Goal: Task Accomplishment & Management: Manage account settings

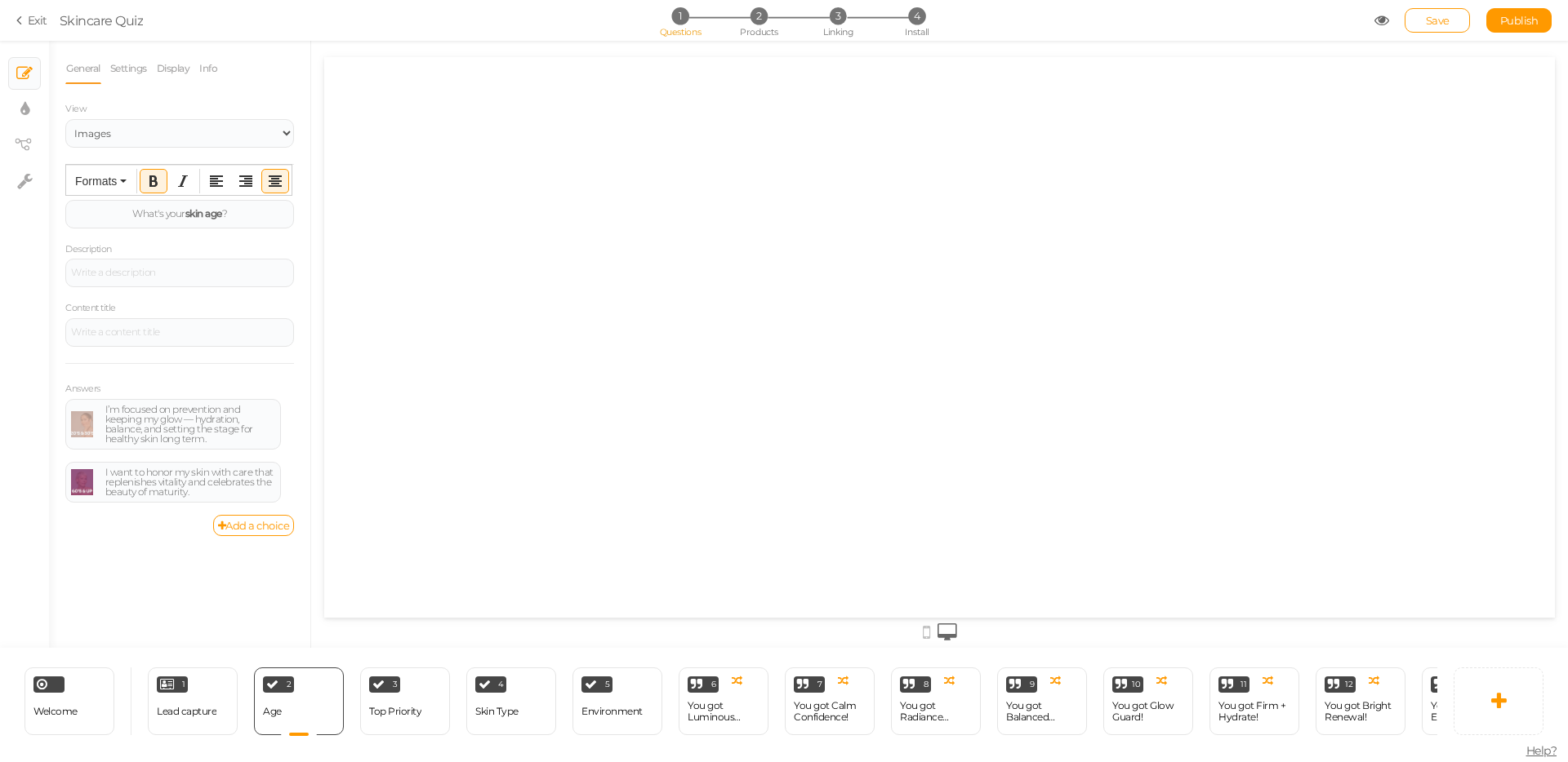
select select "2"
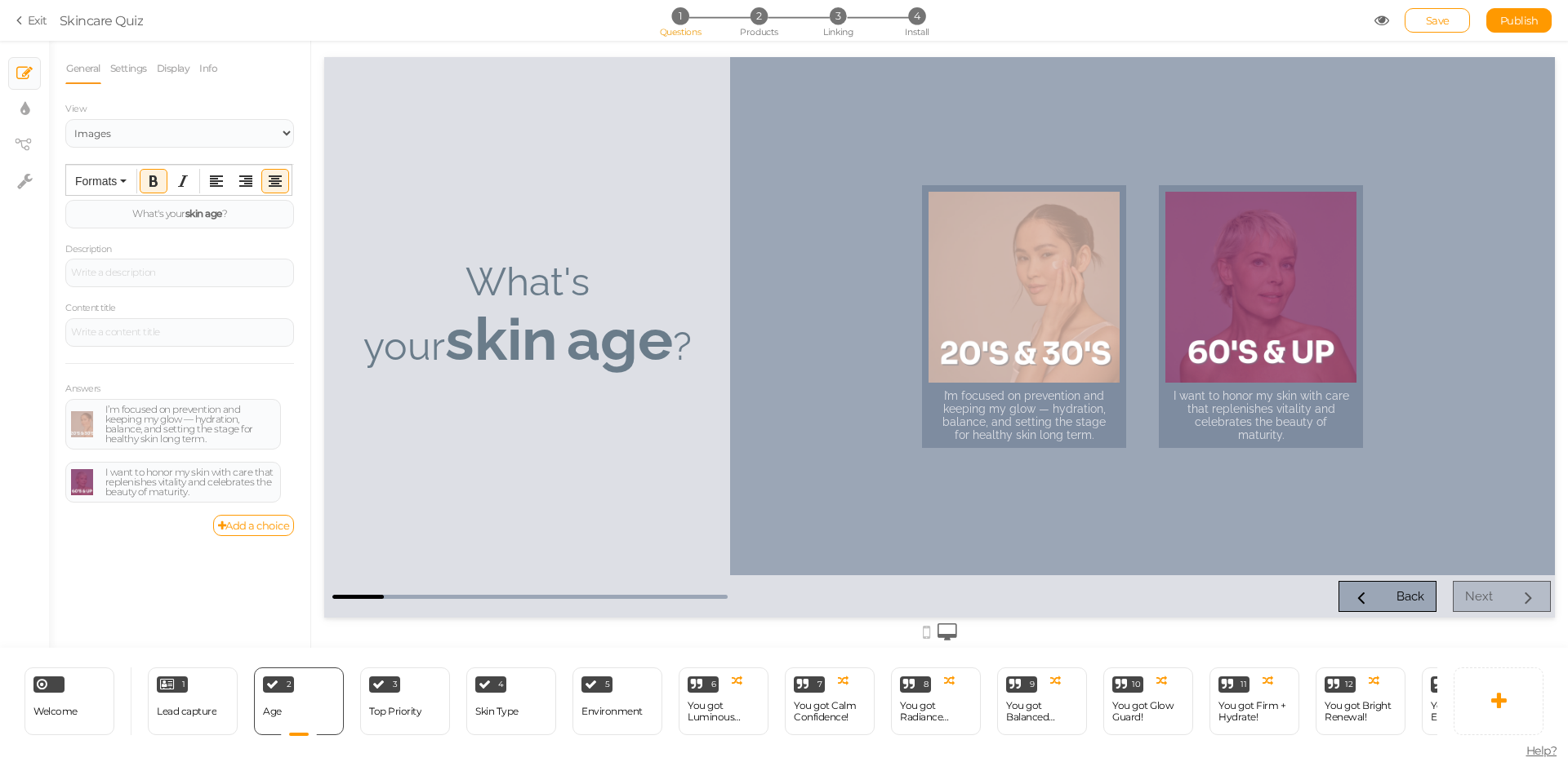
click at [30, 22] on link "Exit" at bounding box center [32, 20] width 31 height 16
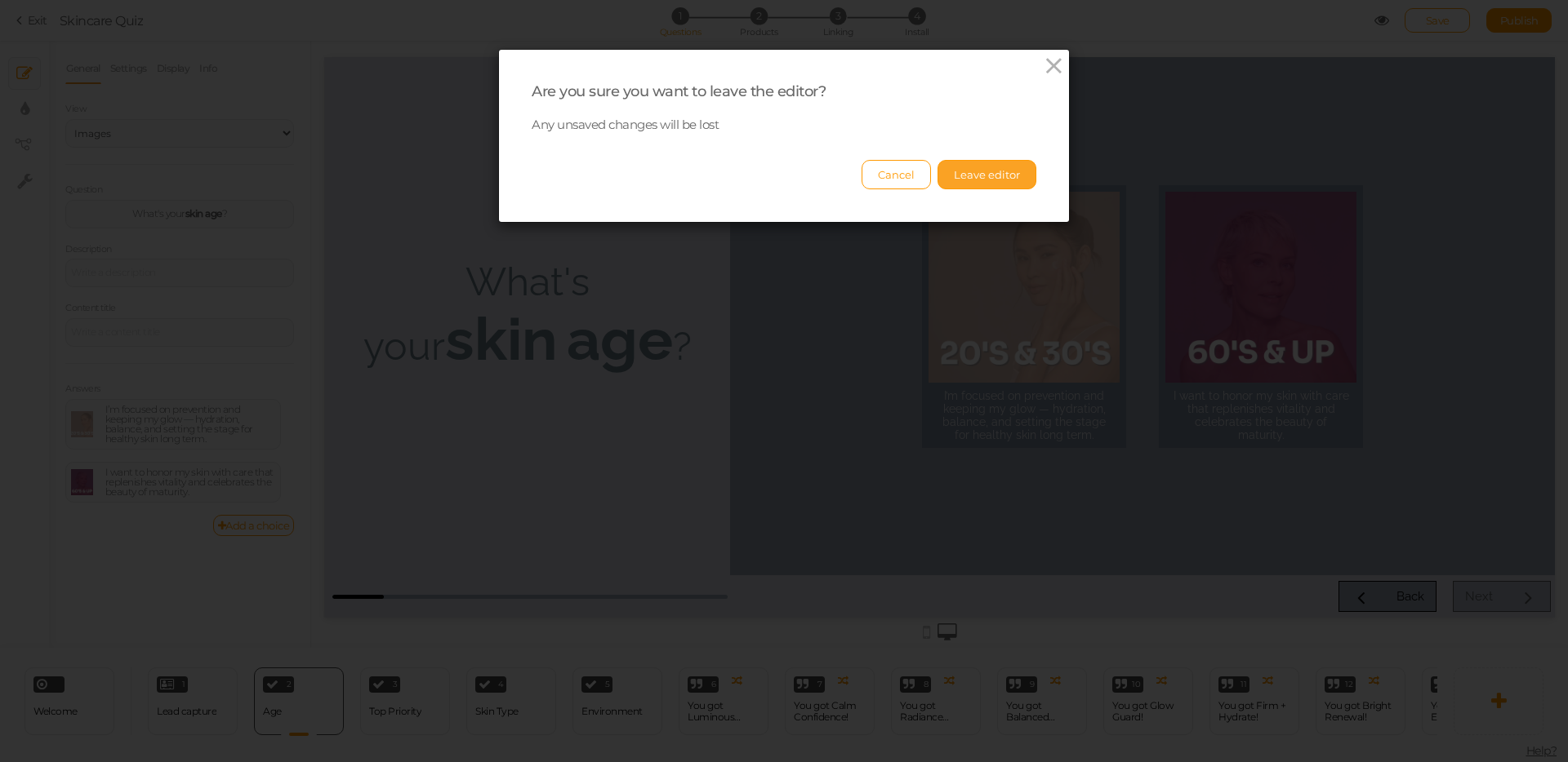
click at [989, 178] on button "Leave editor" at bounding box center [986, 174] width 99 height 30
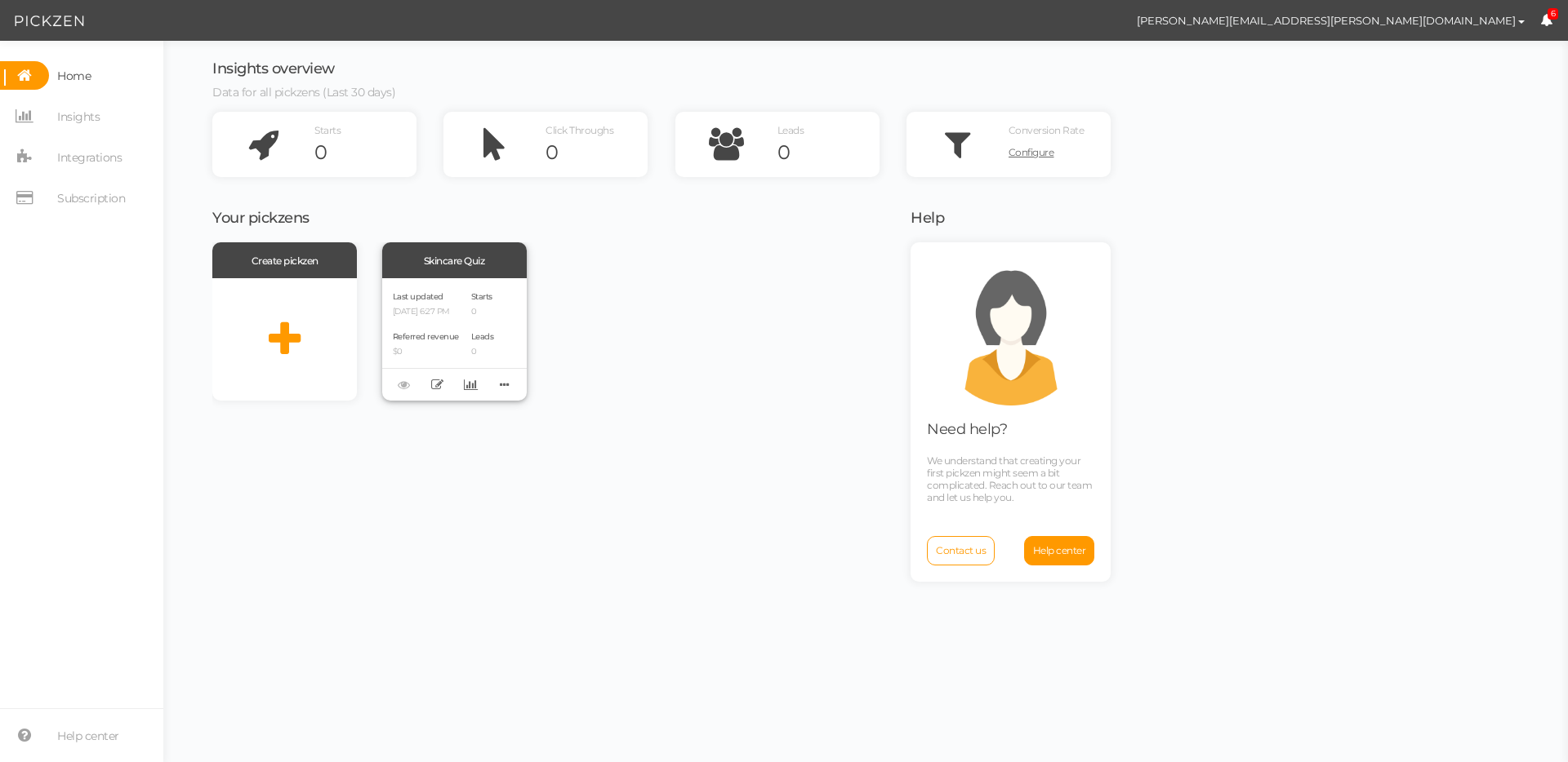
click at [481, 256] on div "Skincare Quiz" at bounding box center [454, 260] width 145 height 35
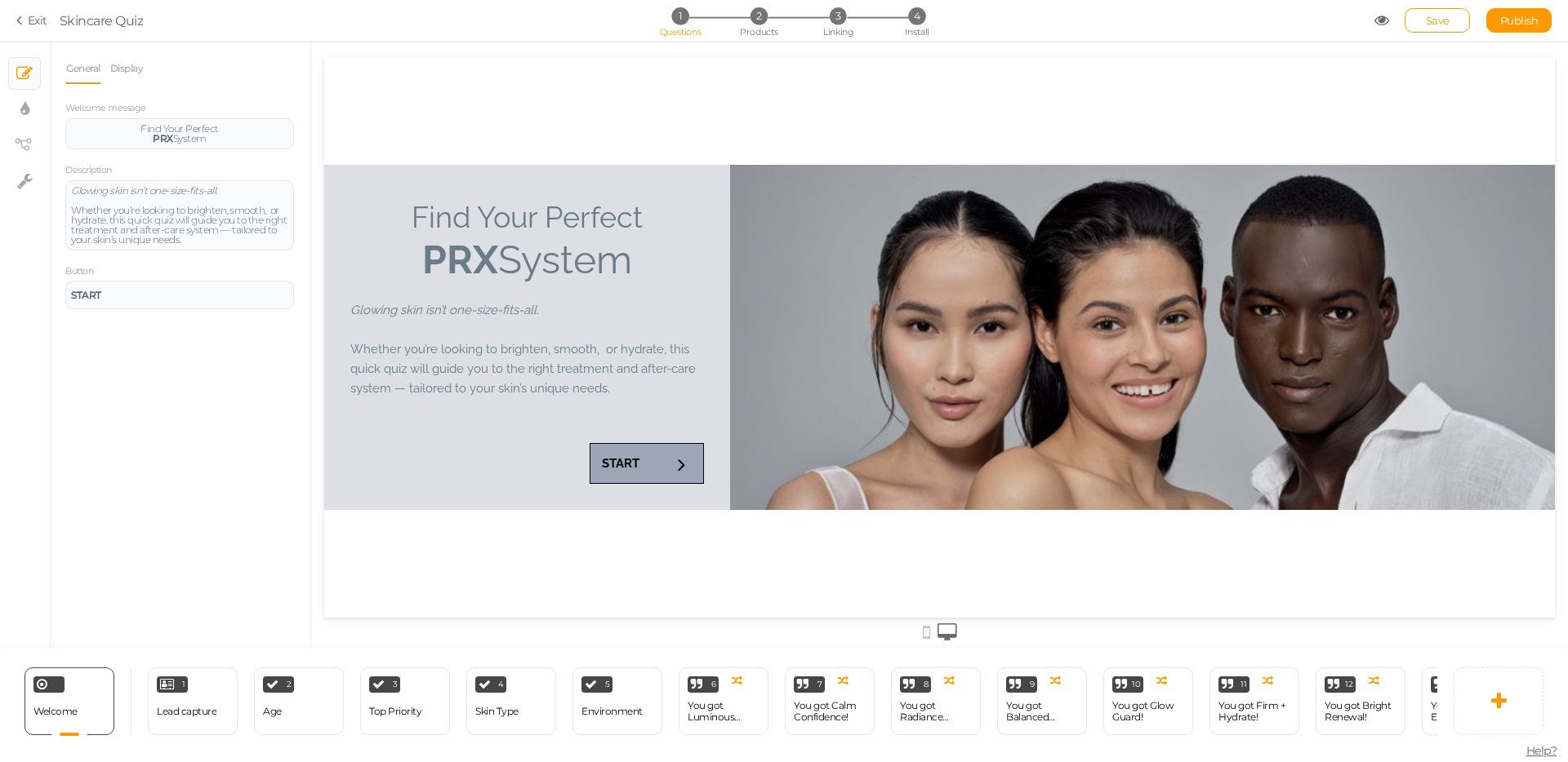
click at [35, 22] on link "Exit" at bounding box center [32, 20] width 31 height 16
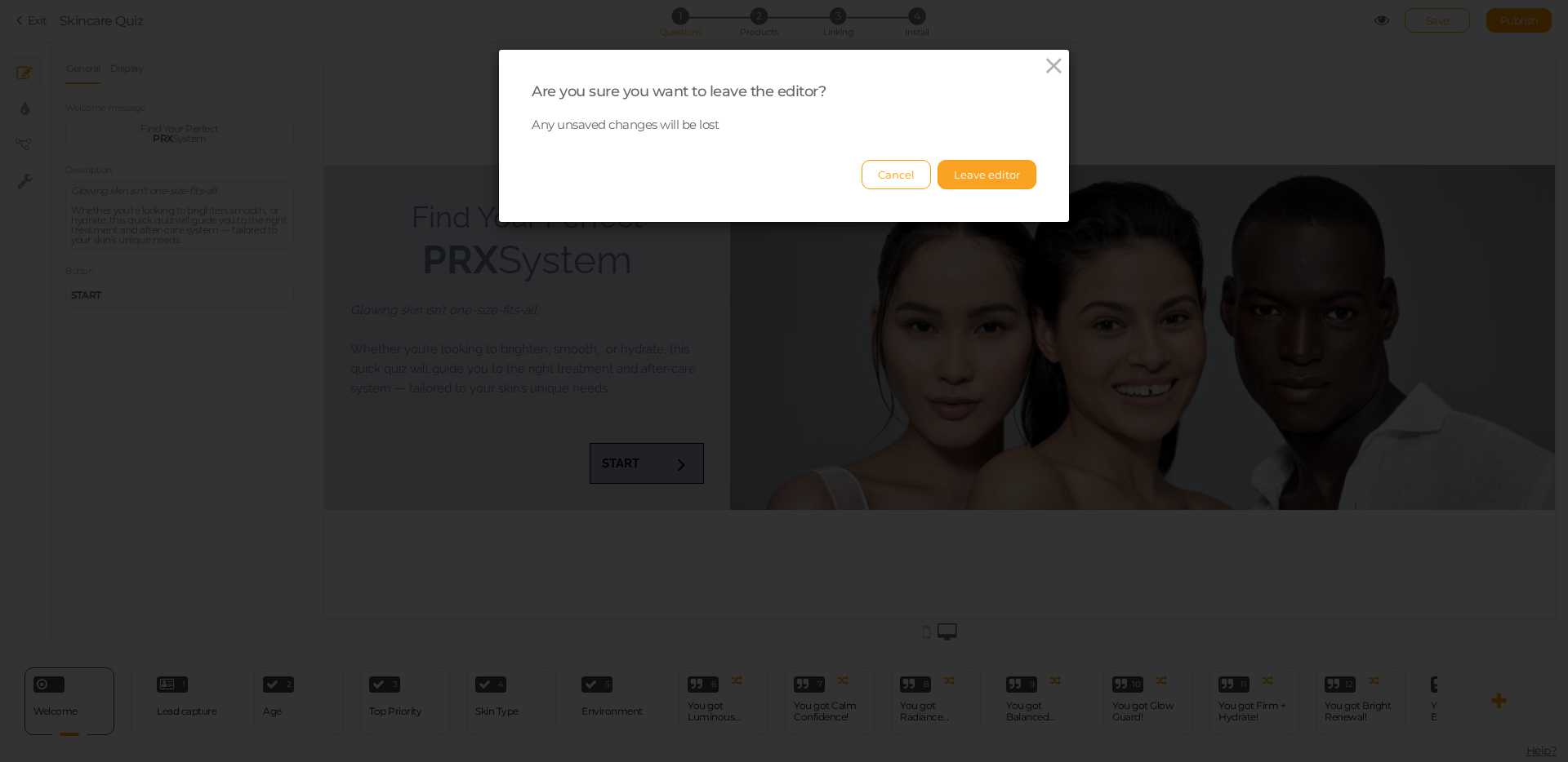
click at [972, 184] on button "Leave editor" at bounding box center [986, 174] width 99 height 30
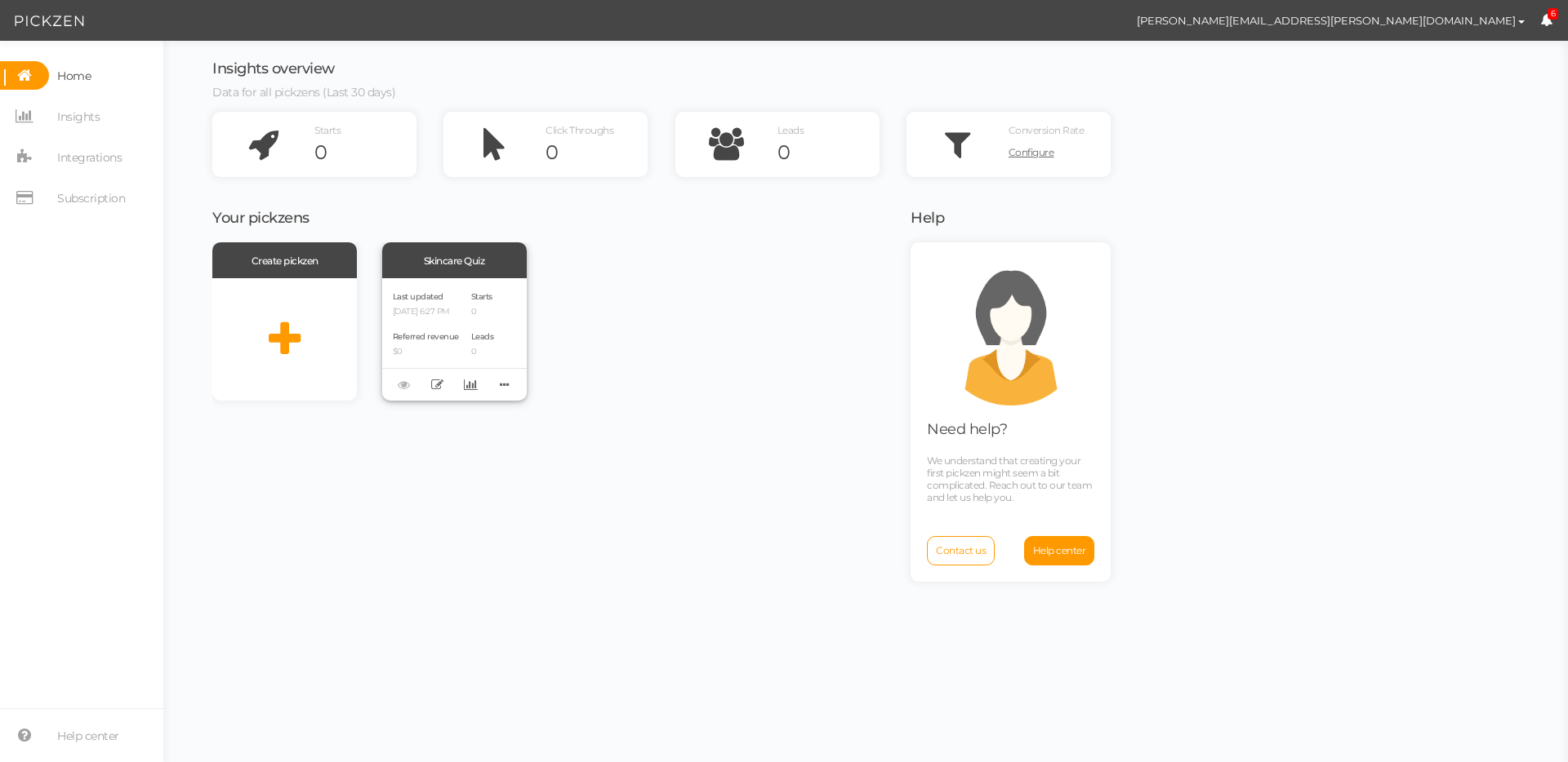
click at [458, 269] on div "Skincare Quiz" at bounding box center [454, 260] width 145 height 35
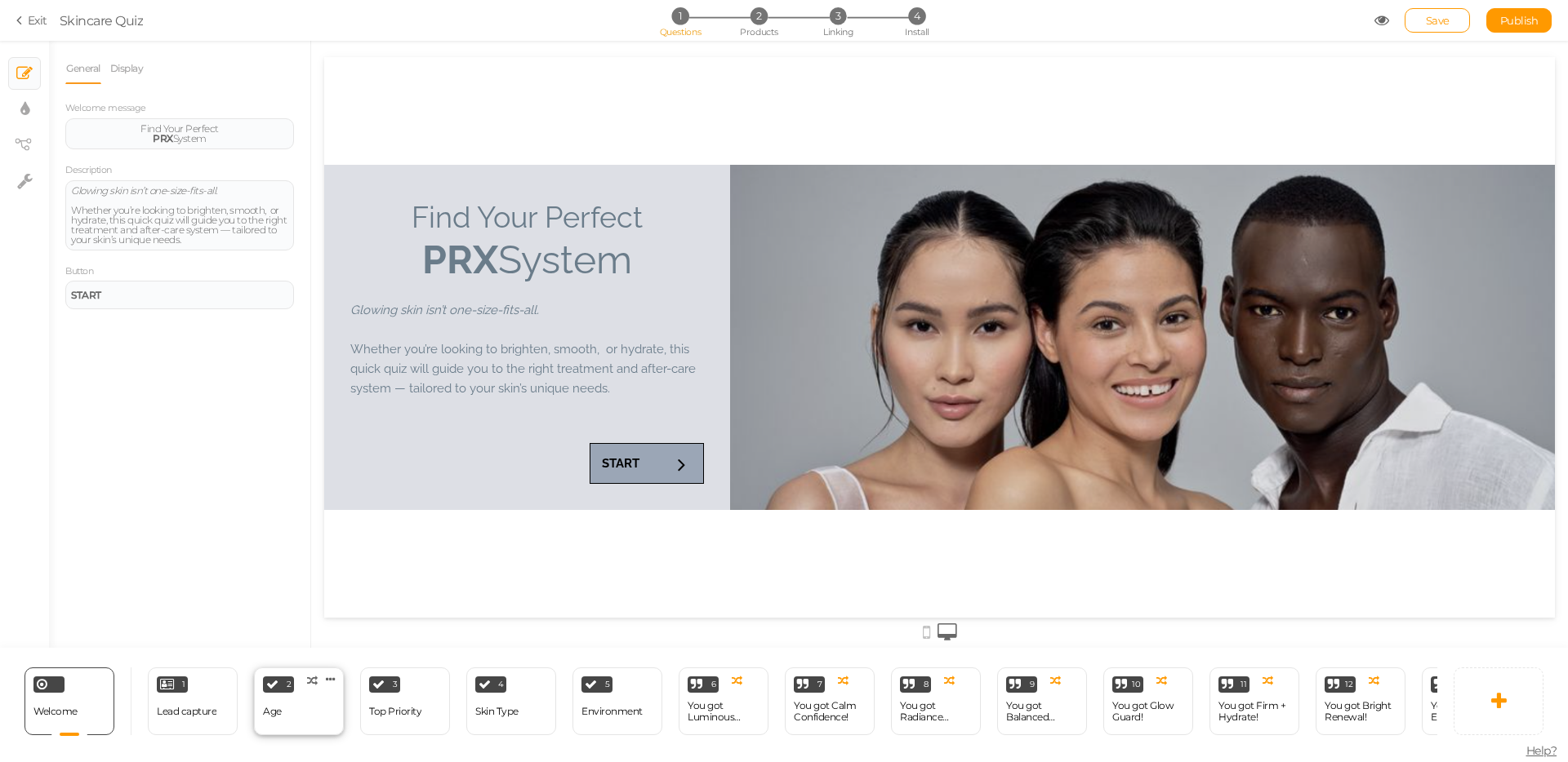
click at [283, 728] on div "2 Age × Define the conditions to show this slide. Clone Change type Delete" at bounding box center [299, 702] width 90 height 68
select select "2"
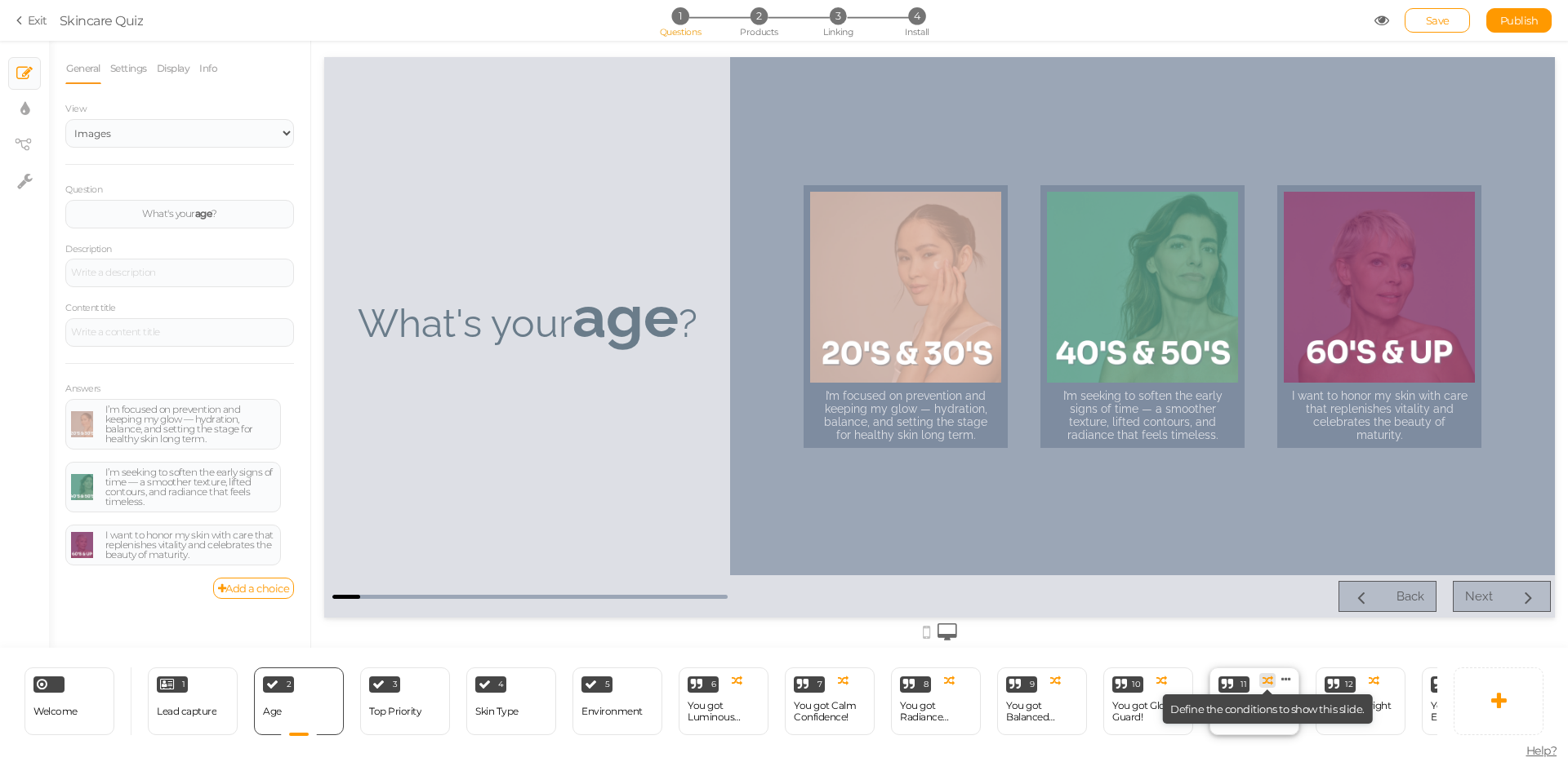
click at [1269, 680] on icon at bounding box center [1267, 681] width 11 height 11
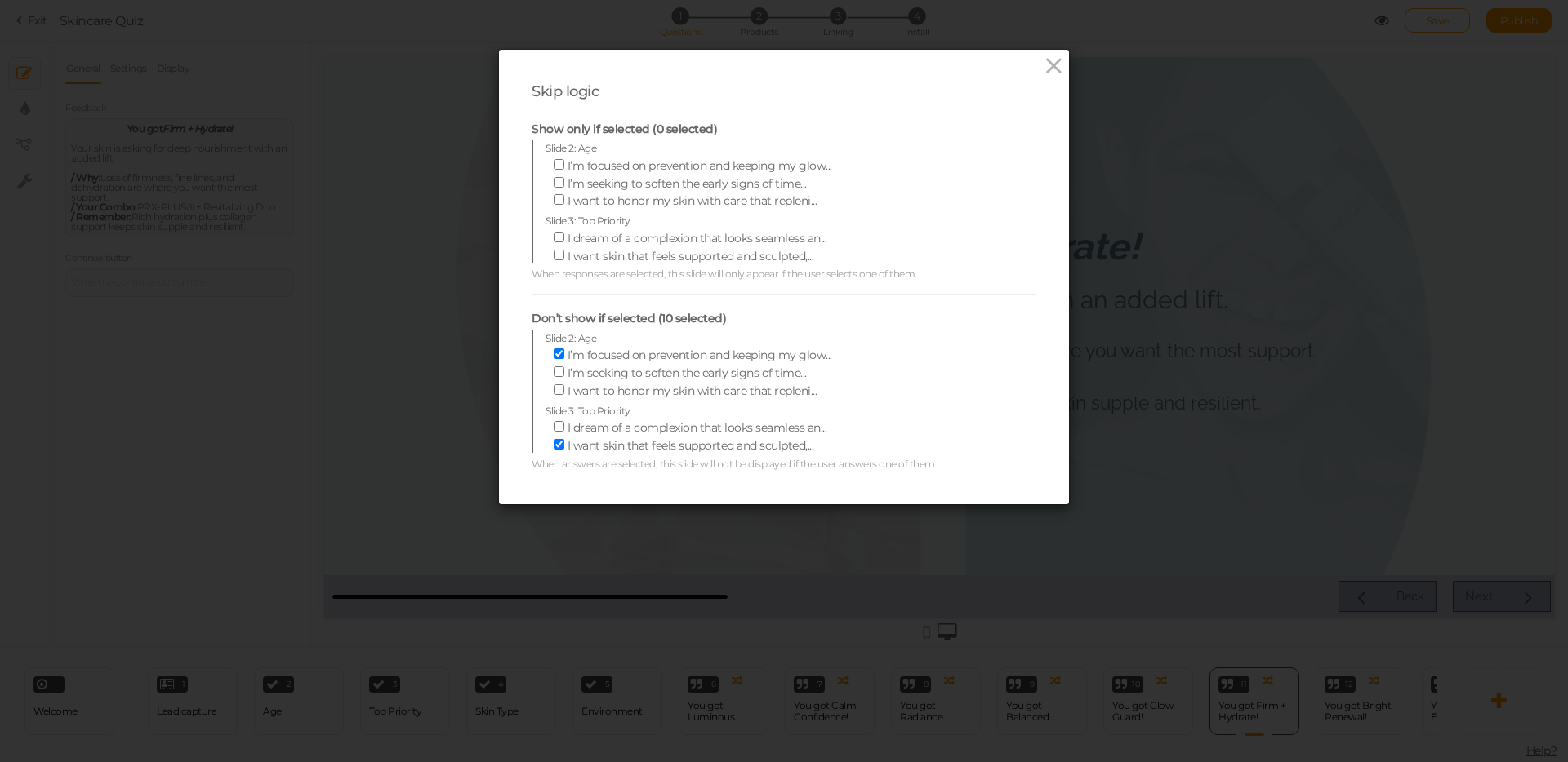
click at [1041, 82] on div "Skip logic Show only if selected (0 selected) Slide 2: Age I’m focused on preve…" at bounding box center [784, 277] width 570 height 454
click at [1050, 70] on icon at bounding box center [1053, 66] width 24 height 25
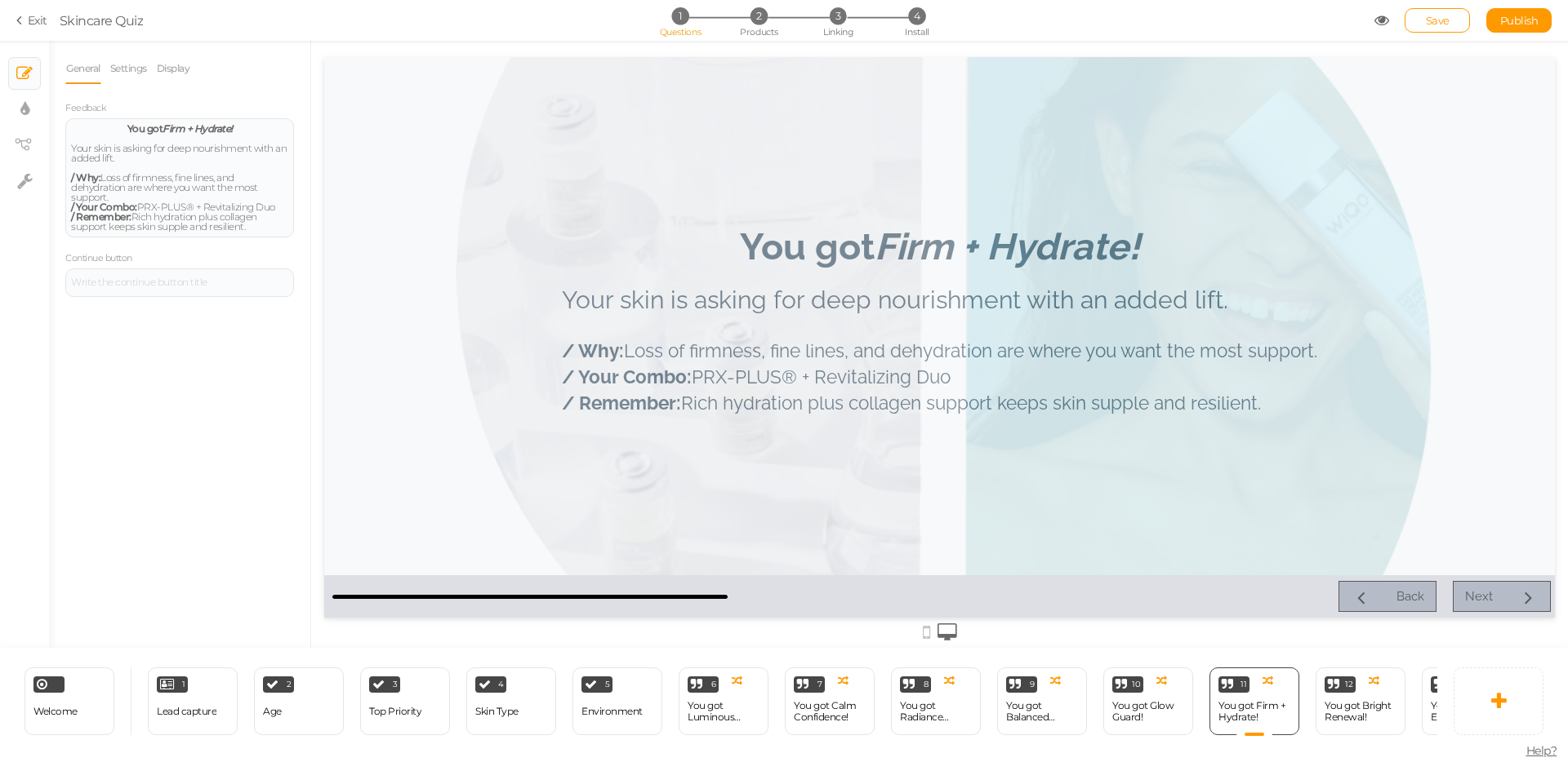
click at [767, 568] on div at bounding box center [939, 337] width 1230 height 561
click at [22, 14] on icon at bounding box center [22, 20] width 12 height 14
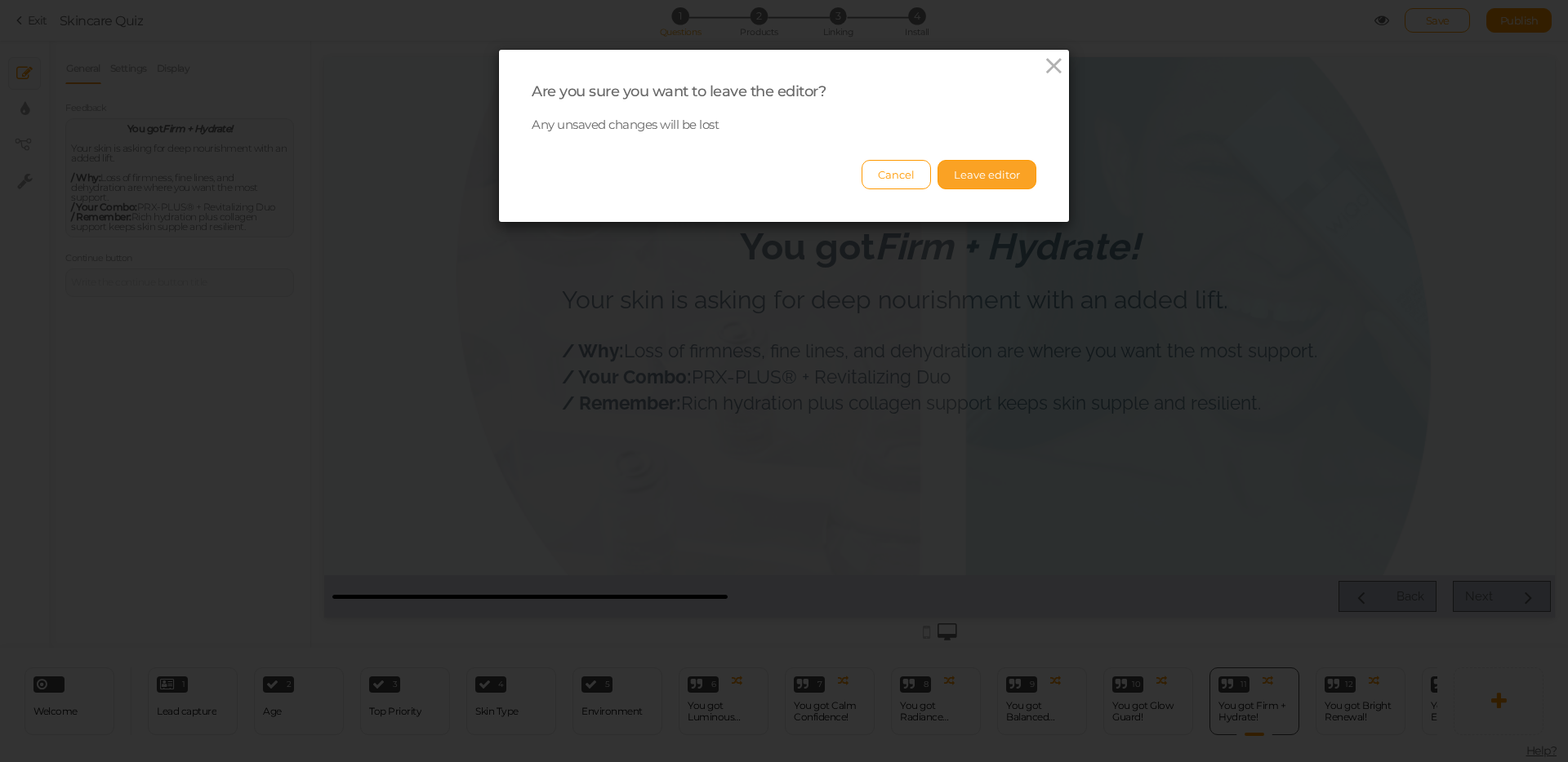
click at [1008, 174] on button "Leave editor" at bounding box center [986, 174] width 99 height 30
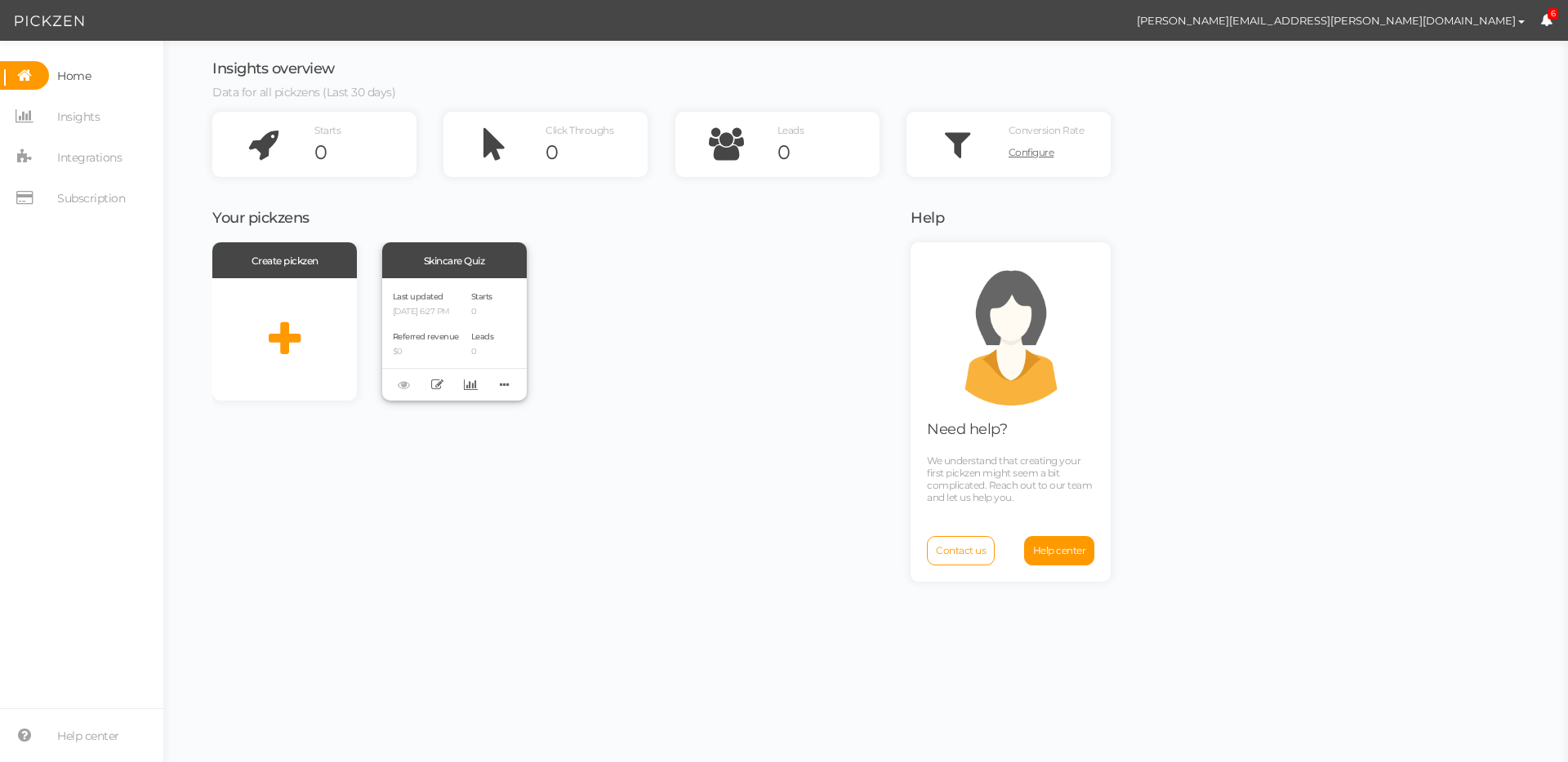
click at [466, 256] on div "Skincare Quiz" at bounding box center [454, 260] width 145 height 35
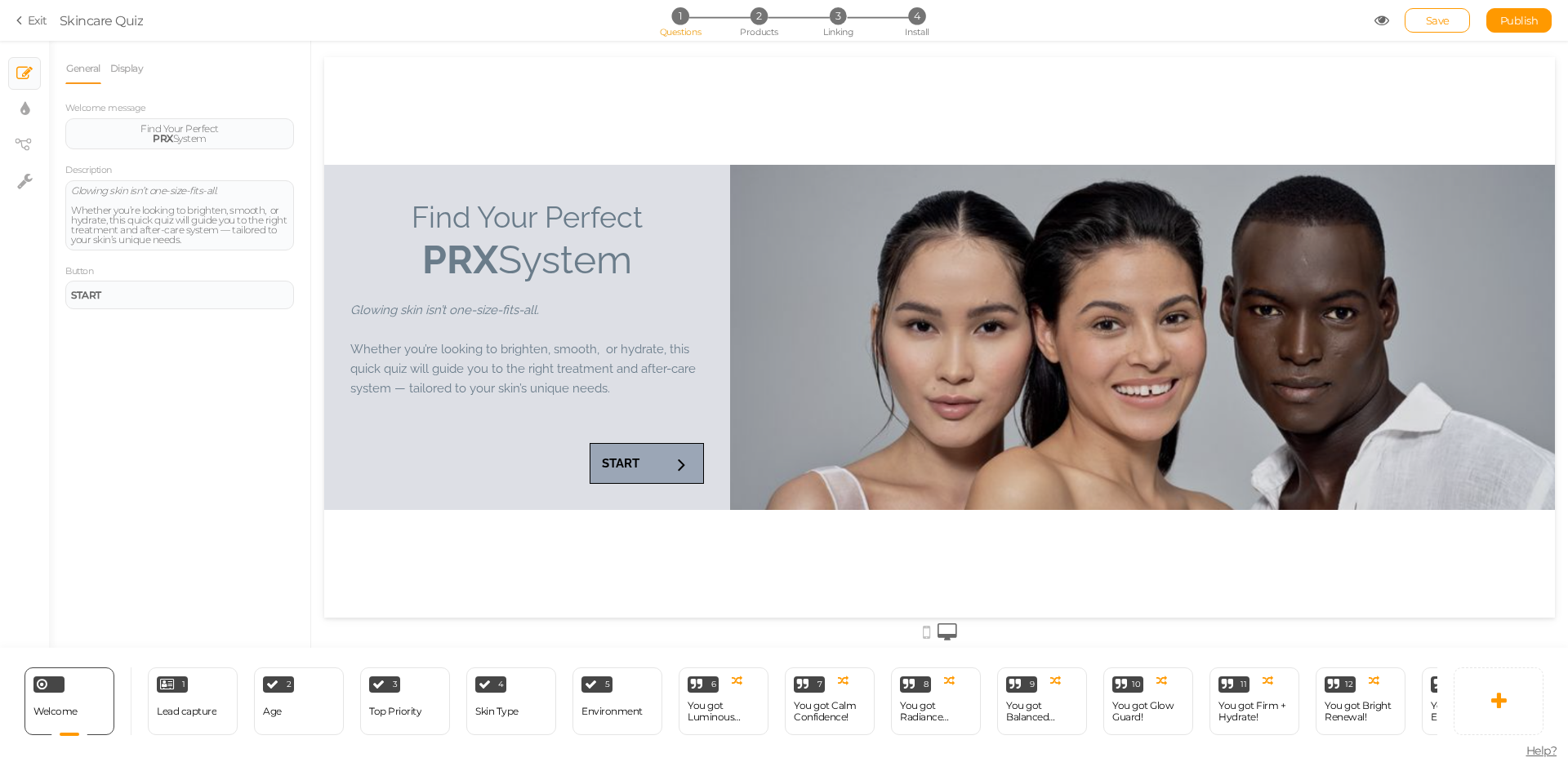
click at [23, 28] on link "Exit" at bounding box center [32, 20] width 31 height 16
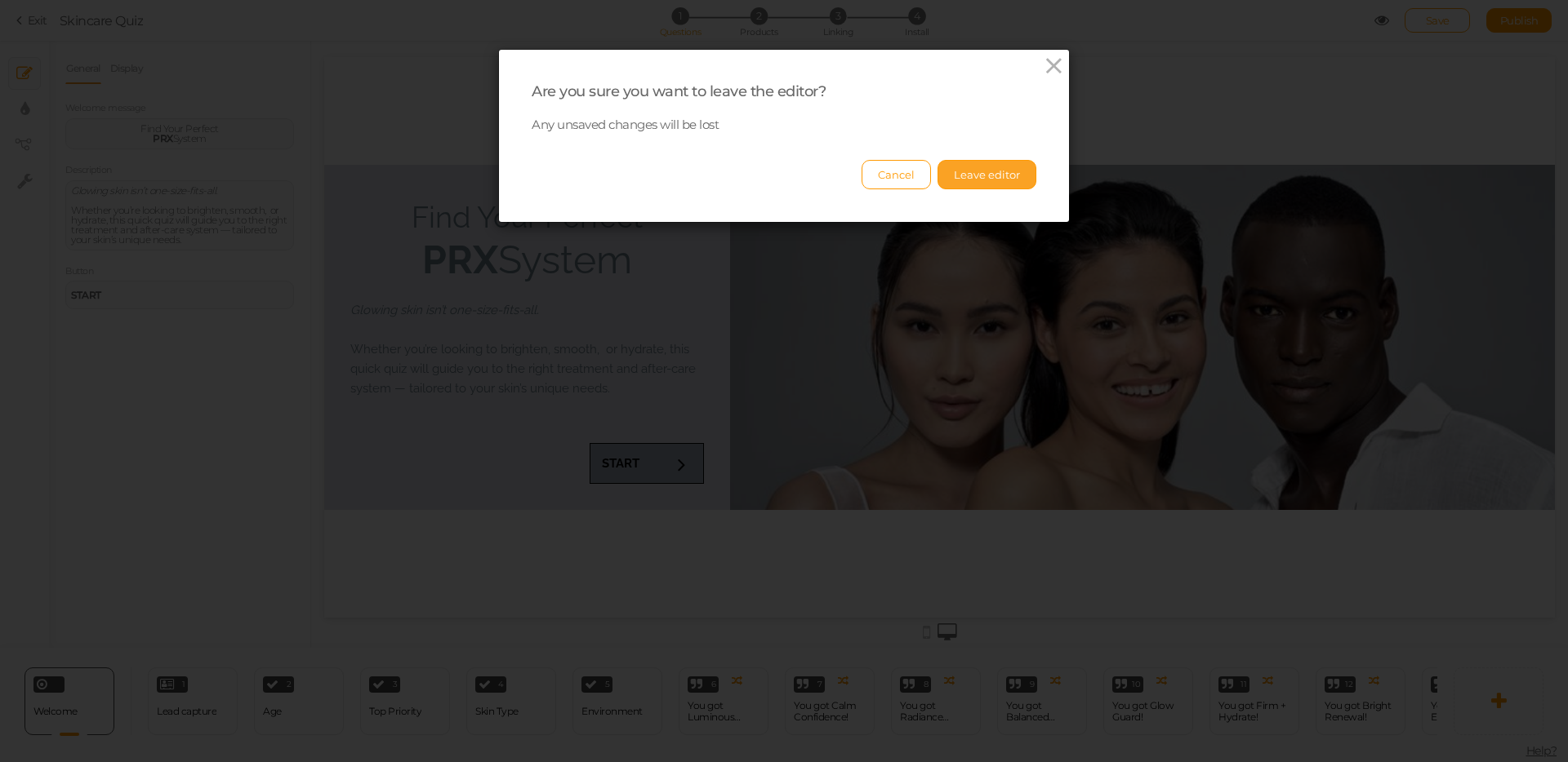
click at [993, 184] on button "Leave editor" at bounding box center [986, 174] width 99 height 30
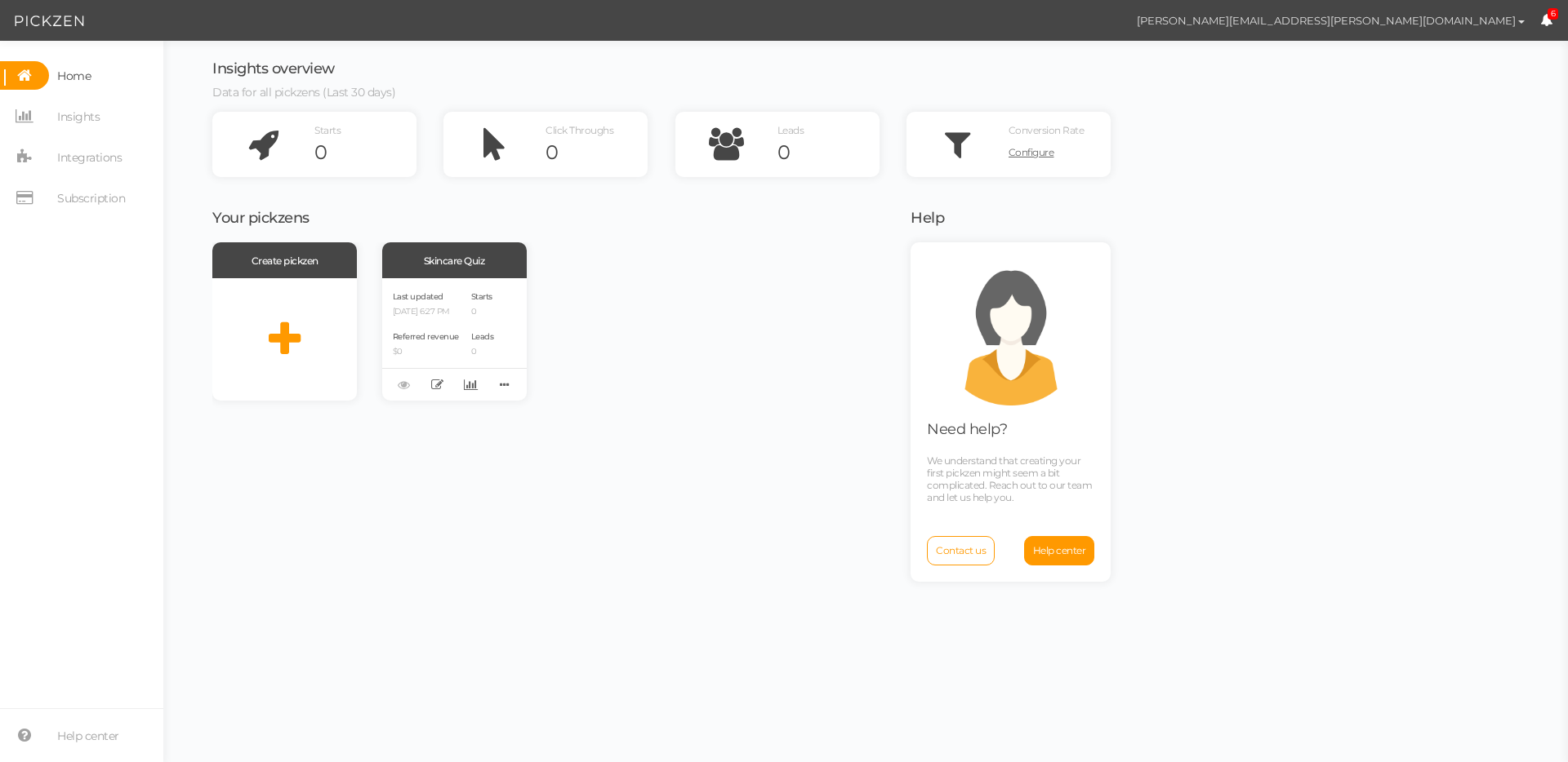
click at [1471, 31] on button "[PERSON_NAME][EMAIL_ADDRESS][PERSON_NAME][DOMAIN_NAME]" at bounding box center [1330, 20] width 419 height 28
click at [1556, 23] on span "[PERSON_NAME][EMAIL_ADDRESS][PERSON_NAME][DOMAIN_NAME] Preferences Managed acco…" at bounding box center [1322, 20] width 492 height 41
click at [1501, 13] on span "[PERSON_NAME][EMAIL_ADDRESS][PERSON_NAME][DOMAIN_NAME]" at bounding box center [1325, 20] width 379 height 13
click at [1471, 52] on span "Preferences" at bounding box center [1463, 49] width 55 height 12
select select "Europe/[GEOGRAPHIC_DATA]"
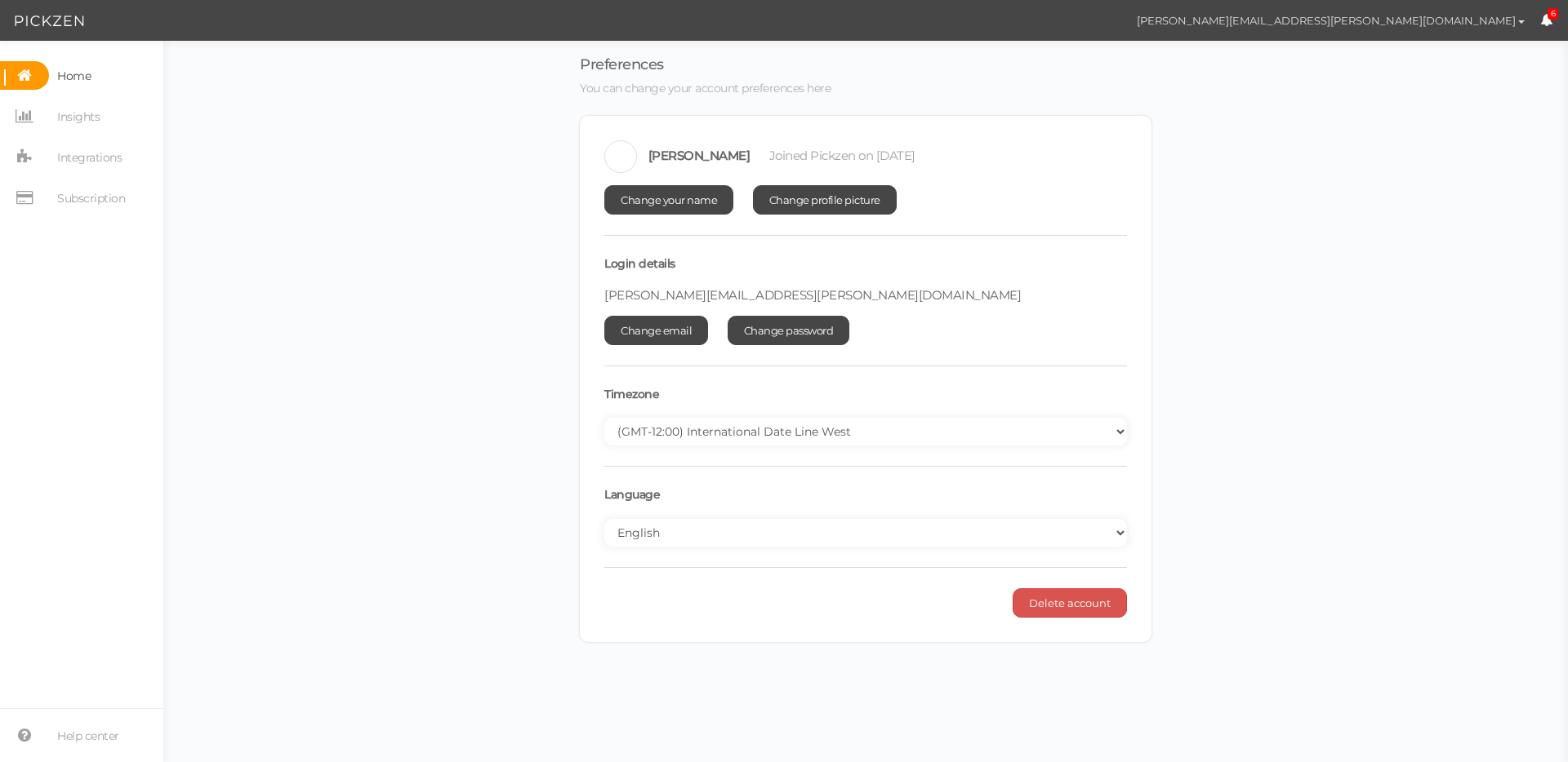
click at [1523, 20] on span "button" at bounding box center [1521, 21] width 7 height 3
click at [1451, 96] on span "Log out" at bounding box center [1453, 101] width 35 height 12
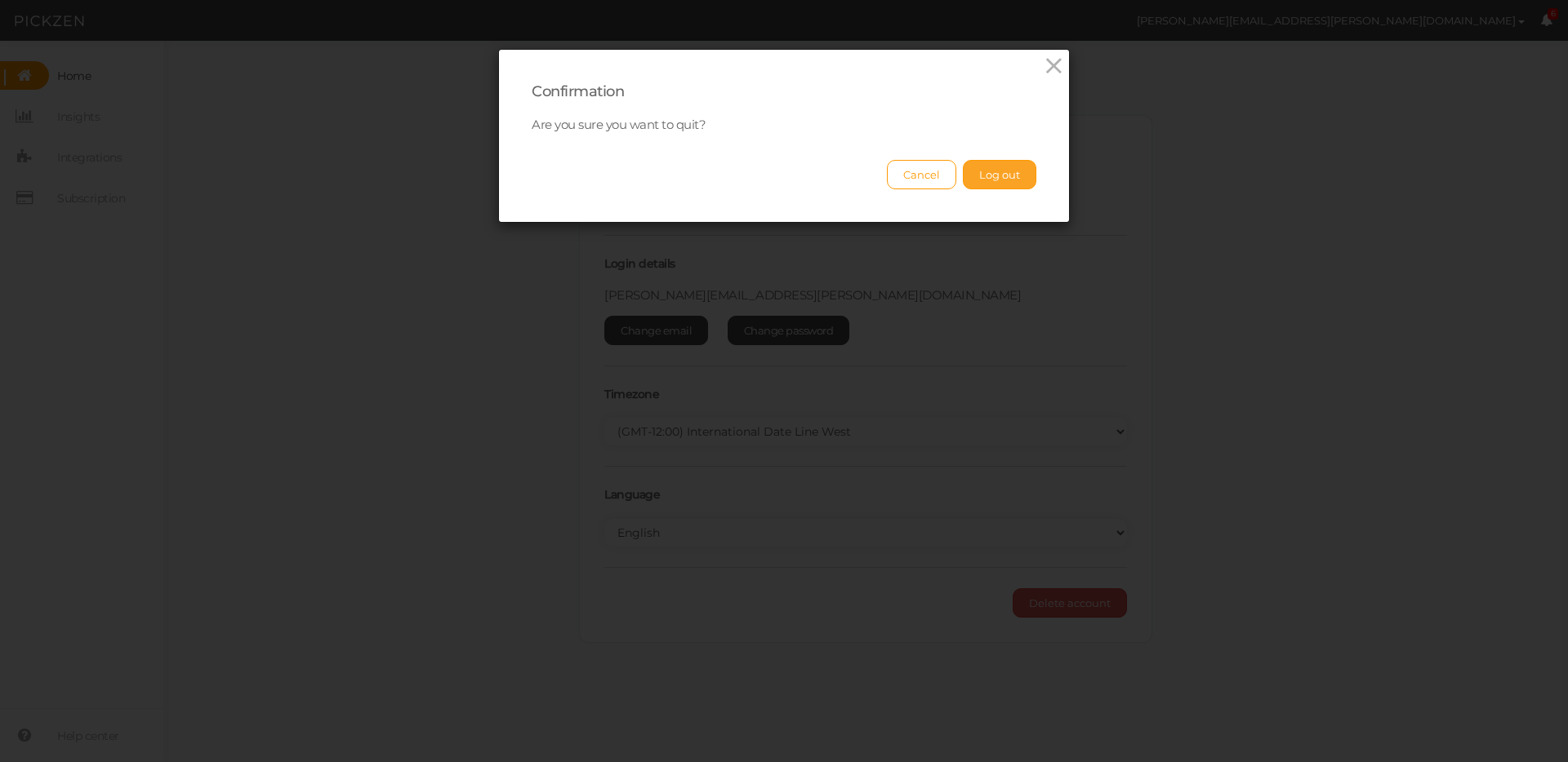
click at [1017, 163] on button "Log out" at bounding box center [999, 174] width 74 height 30
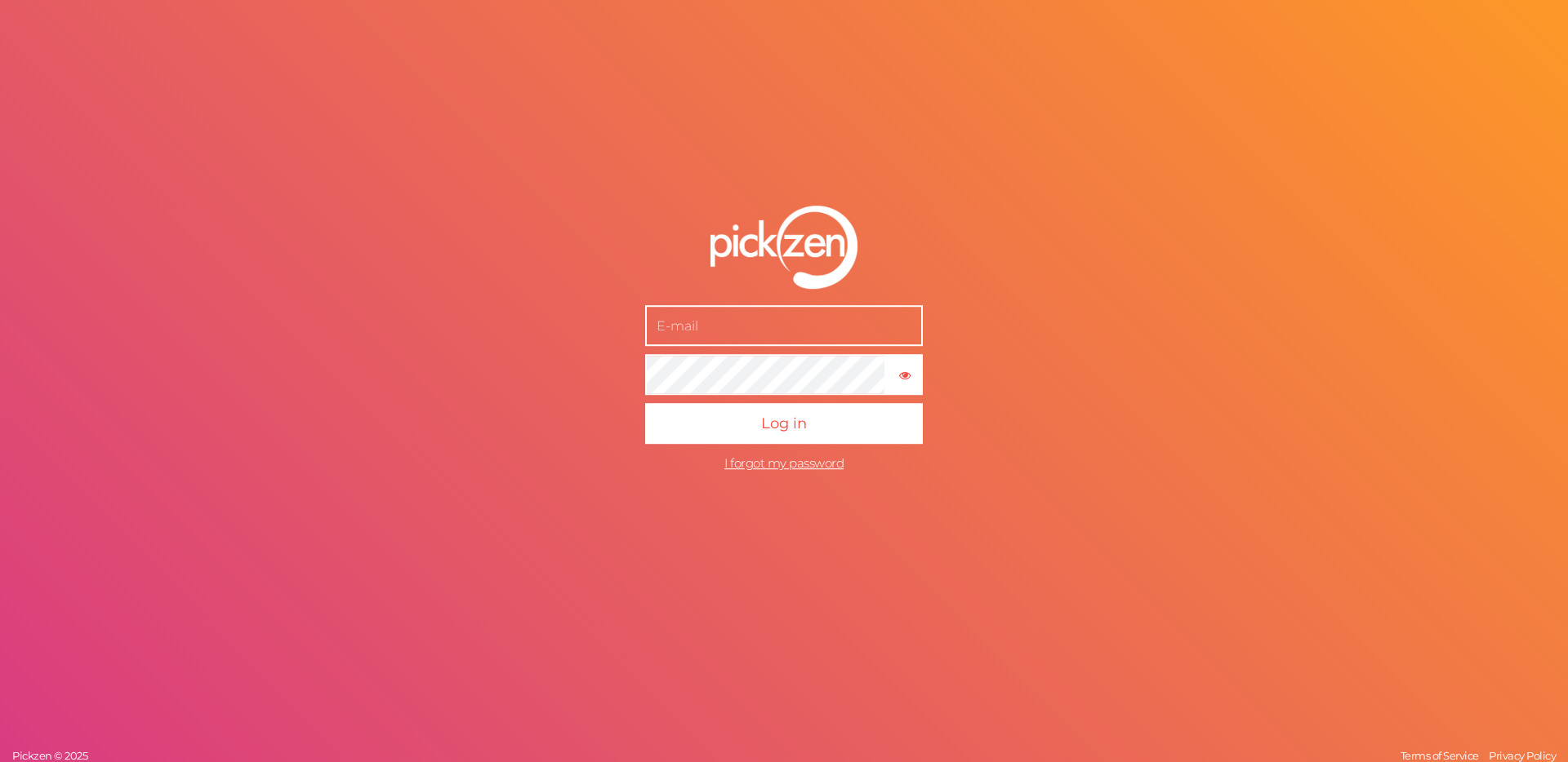
type input "[PERSON_NAME][EMAIL_ADDRESS][PERSON_NAME][DOMAIN_NAME]"
click at [912, 389] on button "× Show password" at bounding box center [904, 375] width 36 height 41
